Goal: Task Accomplishment & Management: Manage account settings

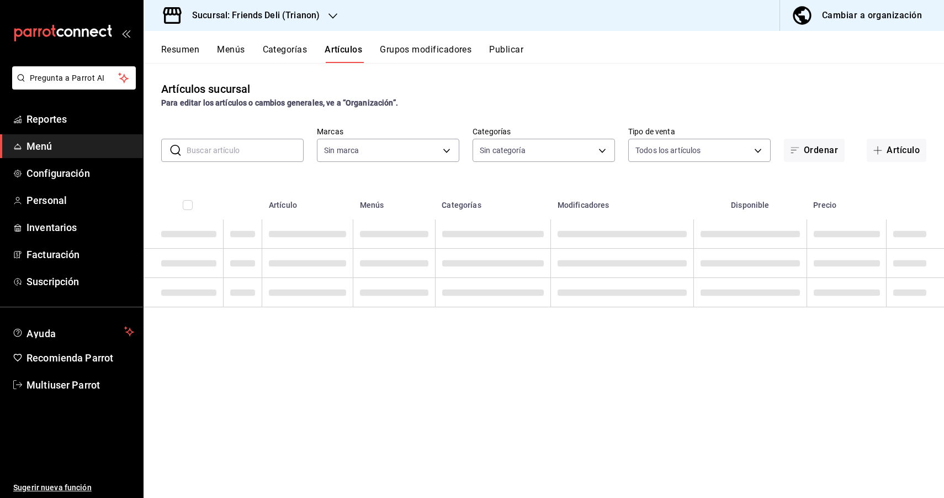
type input "46f444b7-d9bf-43e9-a233-73f8f1315161,2e295e2e-aa5c-4bf0-9e45-3d61c8f0031e,a02b7…"
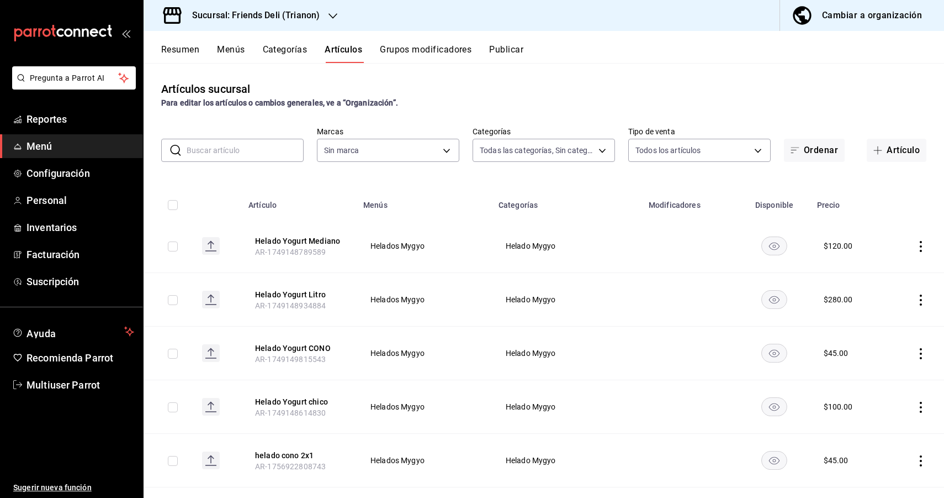
type input "355fea8e-4809-4181-a067-089d713d2904"
click at [285, 18] on h3 "Sucursal: Friends Deli (Trianon)" at bounding box center [251, 15] width 136 height 13
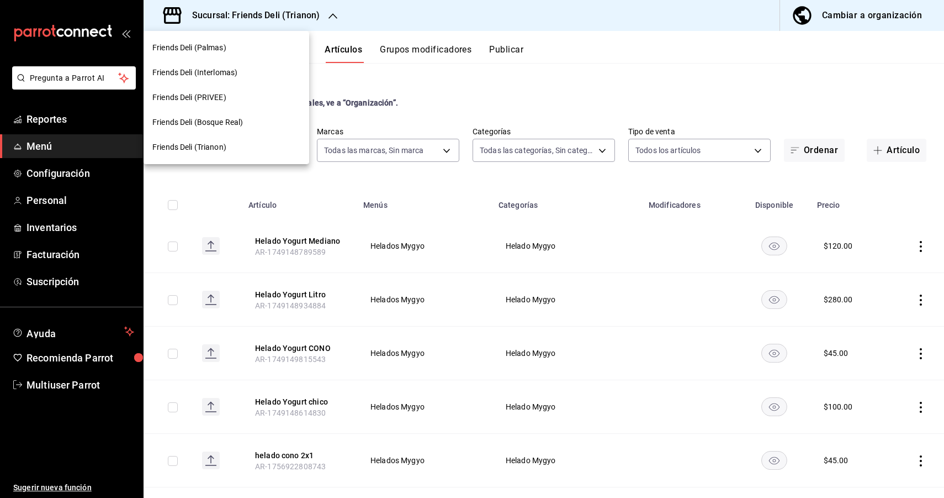
click at [432, 102] on div at bounding box center [472, 249] width 944 height 498
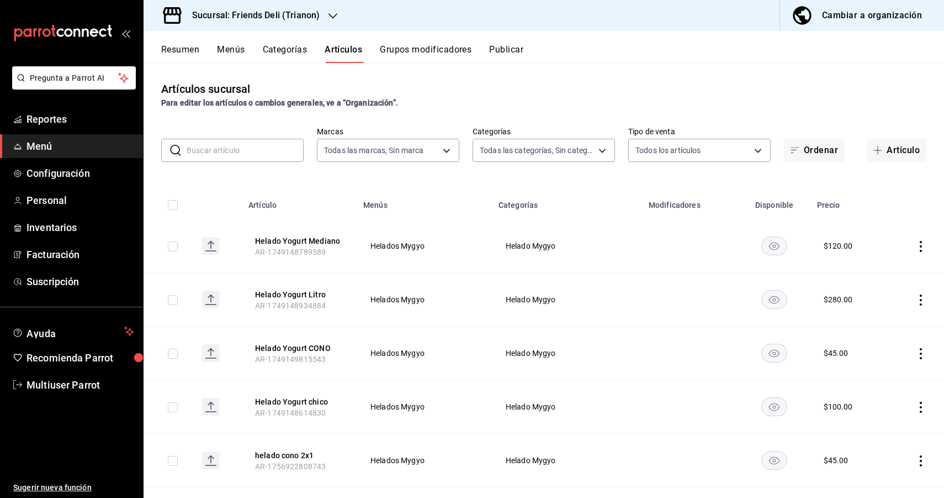
click at [231, 155] on input "text" at bounding box center [245, 150] width 117 height 22
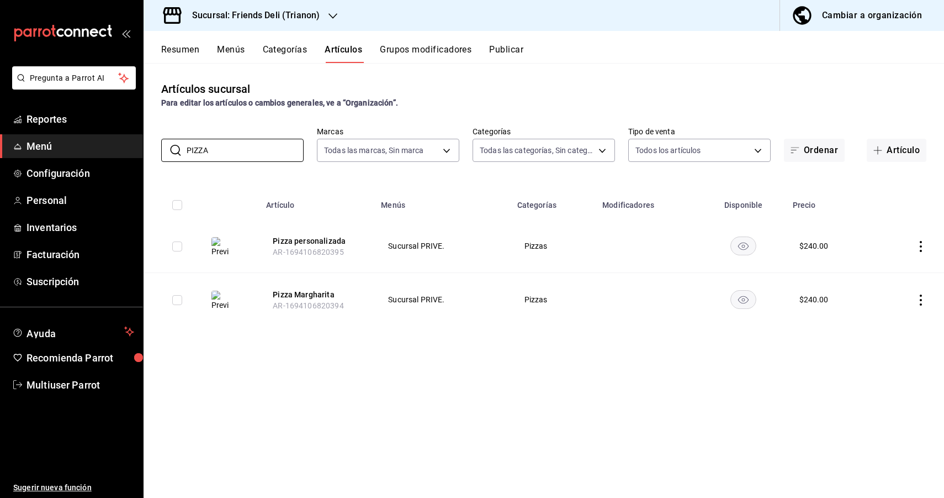
type input "PIZZA"
click at [743, 77] on div "Artículos sucursal Para editar los artículos o cambios generales, ve a “Organiz…" at bounding box center [544, 280] width 801 height 434
click at [266, 144] on input "PIZZA" at bounding box center [245, 150] width 117 height 22
type input "pizza"
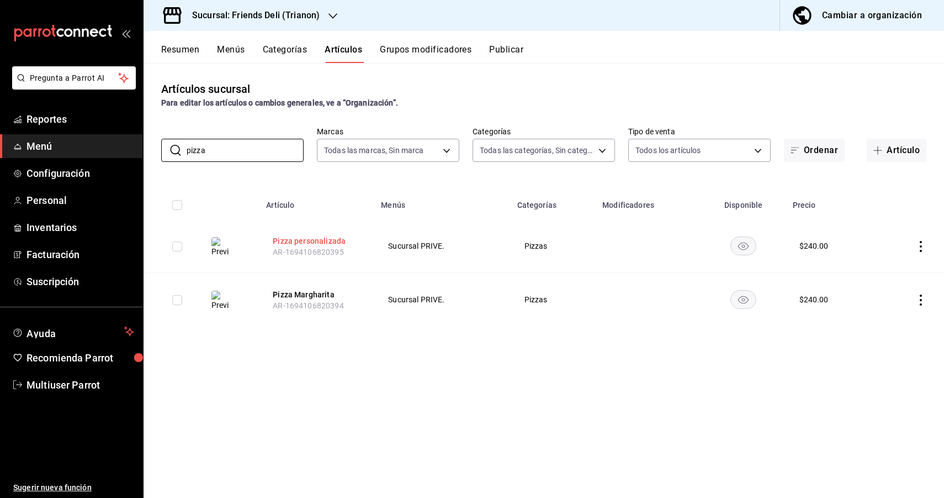
click at [294, 242] on button "Pizza personalizada" at bounding box center [317, 240] width 88 height 11
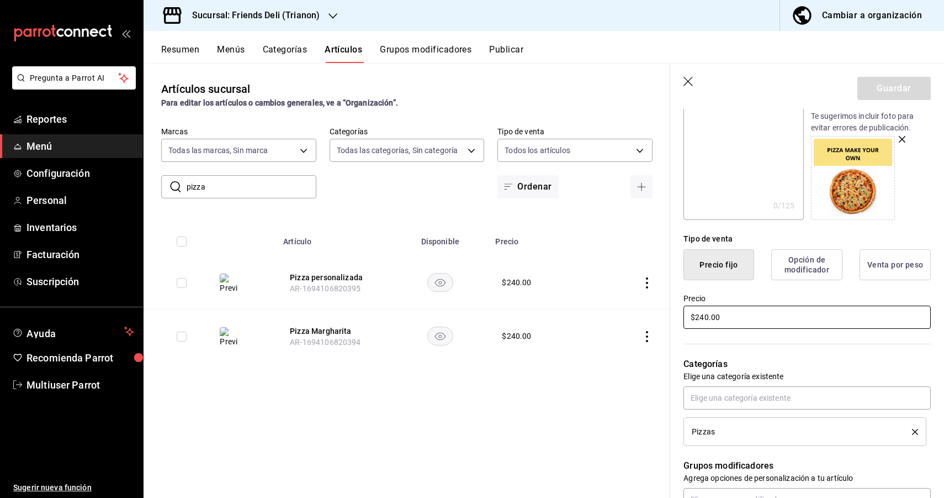
scroll to position [162, 0]
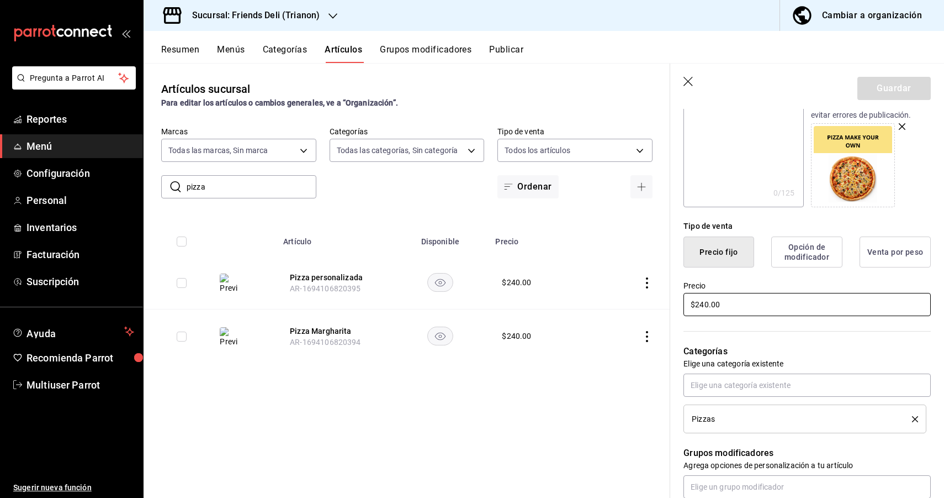
click at [765, 315] on input "$240.00" at bounding box center [807, 304] width 247 height 23
type input "$300.00"
click at [900, 88] on button "Guardar" at bounding box center [894, 88] width 73 height 23
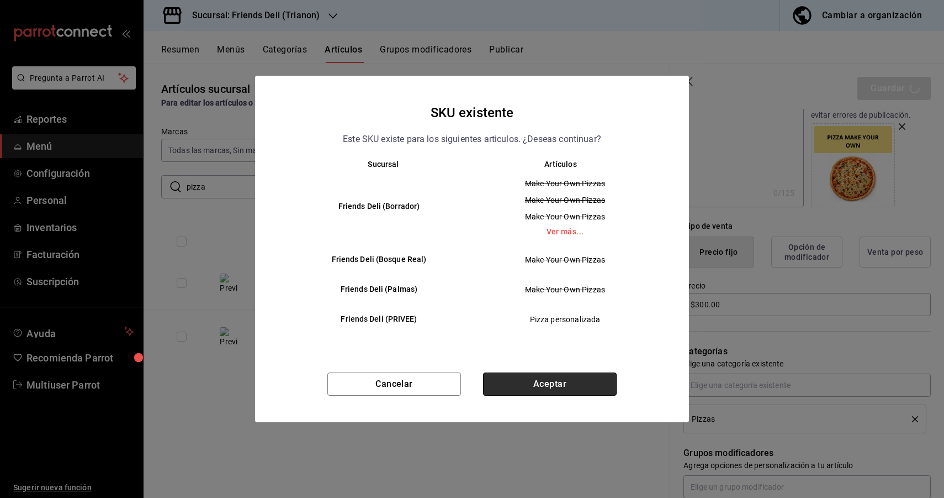
click at [533, 392] on button "Aceptar" at bounding box center [550, 383] width 134 height 23
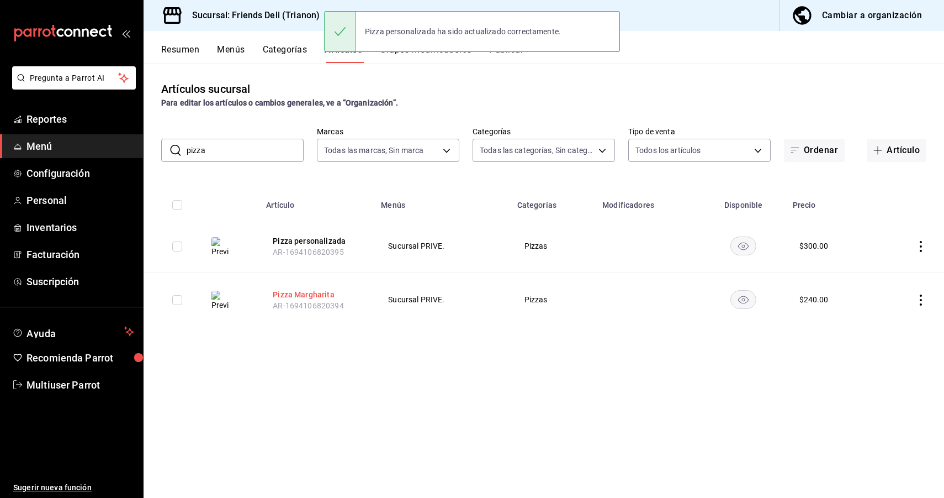
click at [305, 291] on button "Pizza Margharita" at bounding box center [317, 294] width 88 height 11
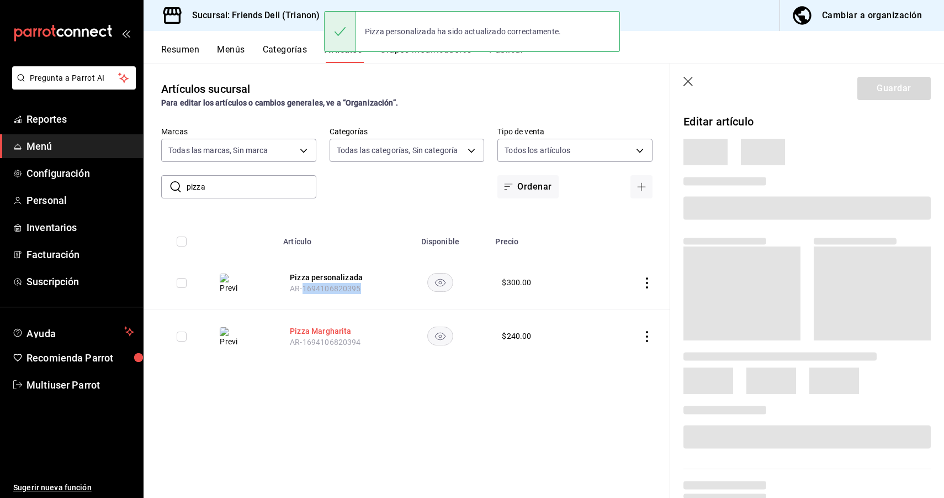
click at [305, 291] on span "AR-1694106820395" at bounding box center [325, 288] width 71 height 9
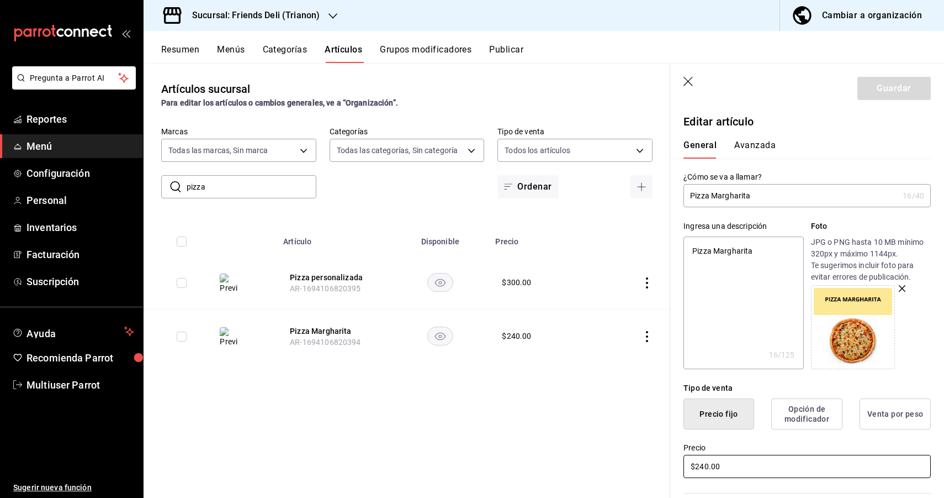
click at [743, 462] on input "$240.00" at bounding box center [807, 465] width 247 height 23
type textarea "x"
type input "$3.00"
type textarea "x"
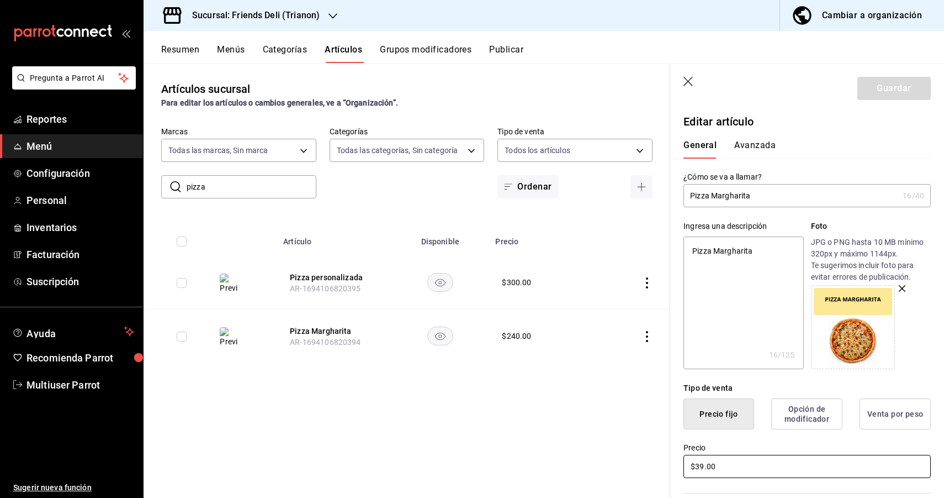
type input "$390.00"
type textarea "x"
type input "$3900.00"
type textarea "x"
type input "$390.00"
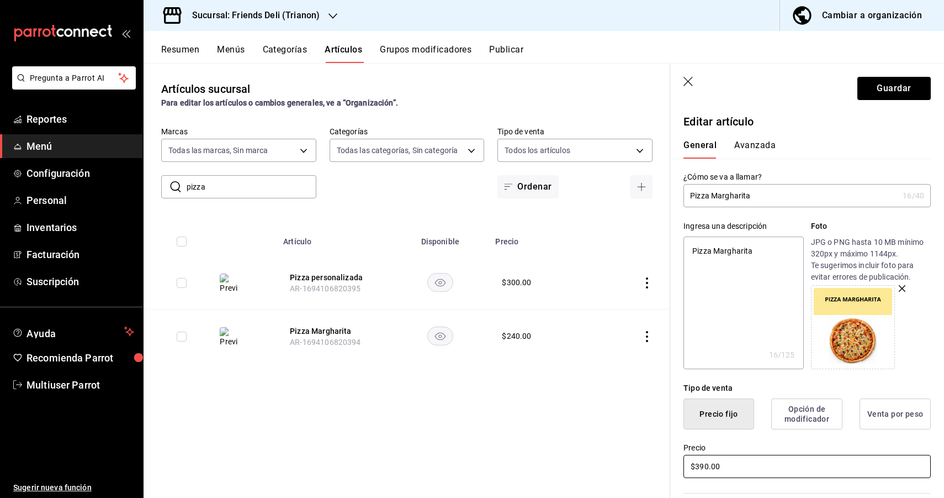
type textarea "x"
type input "$39.00"
type textarea "x"
type input "$3.00"
type textarea "x"
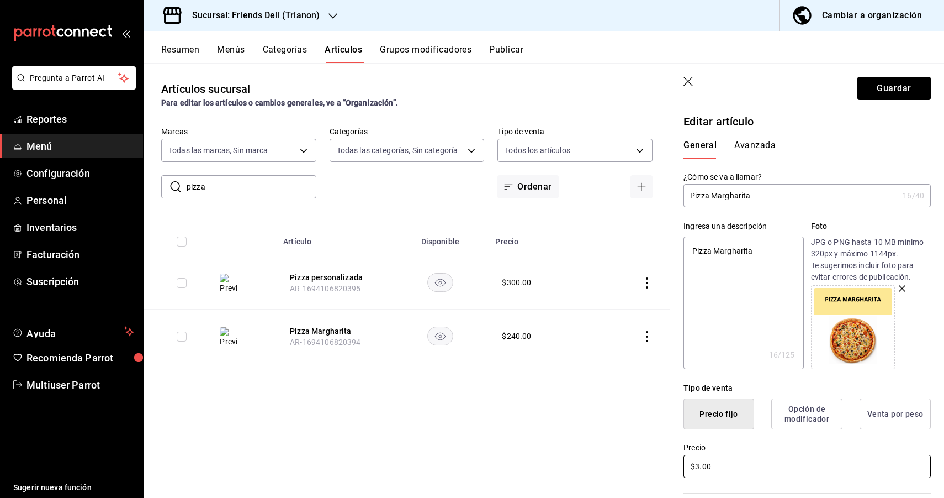
type input "$30.00"
type textarea "x"
type input "$300.00"
click at [896, 86] on button "Guardar" at bounding box center [894, 88] width 73 height 23
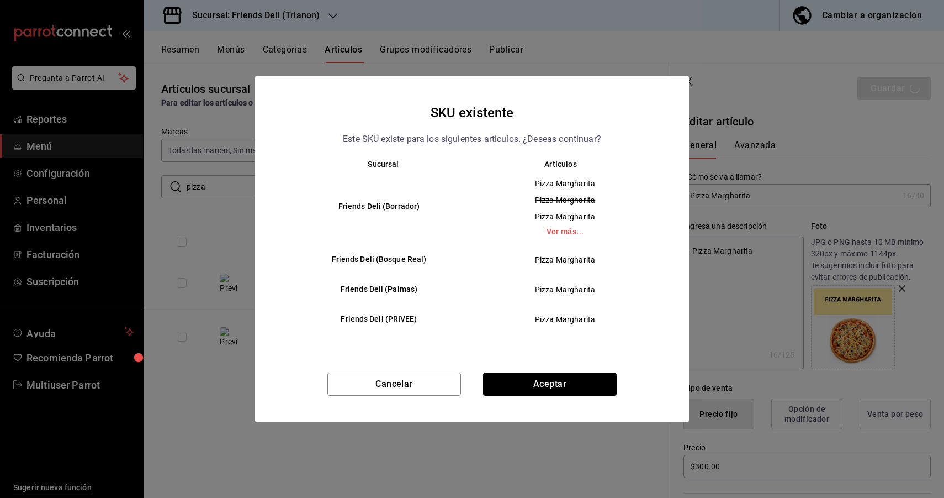
click at [574, 380] on button "Aceptar" at bounding box center [550, 383] width 134 height 23
type textarea "x"
